Goal: Task Accomplishment & Management: Use online tool/utility

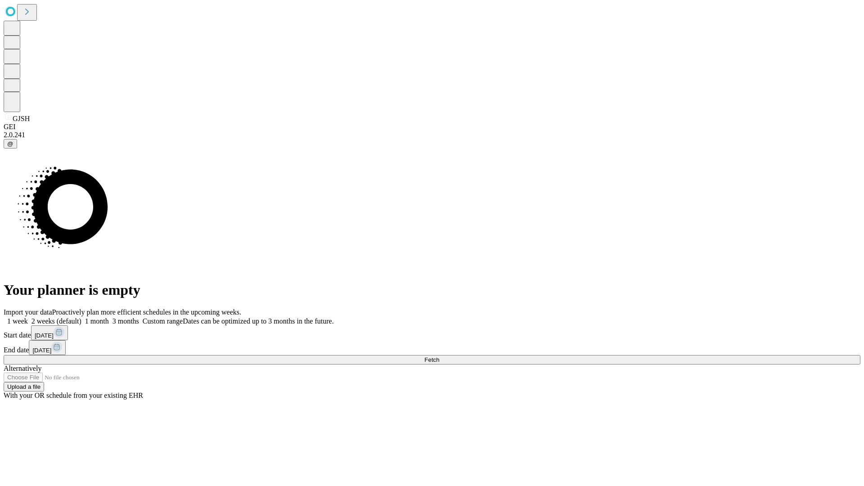
click at [439, 357] on span "Fetch" at bounding box center [431, 360] width 15 height 7
